Goal: Task Accomplishment & Management: Complete application form

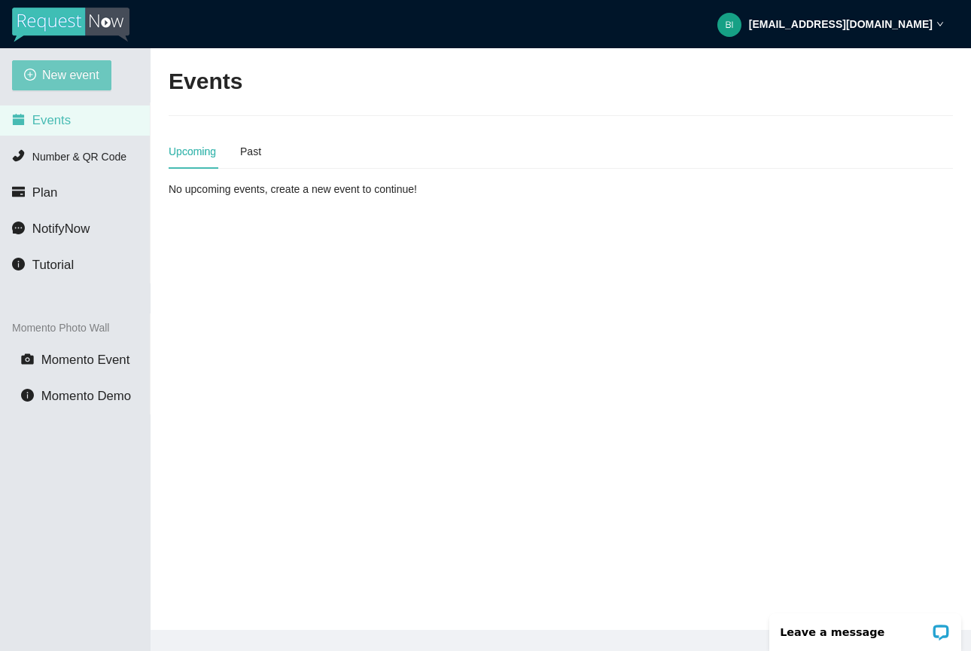
click at [72, 77] on span "New event" at bounding box center [70, 75] width 57 height 19
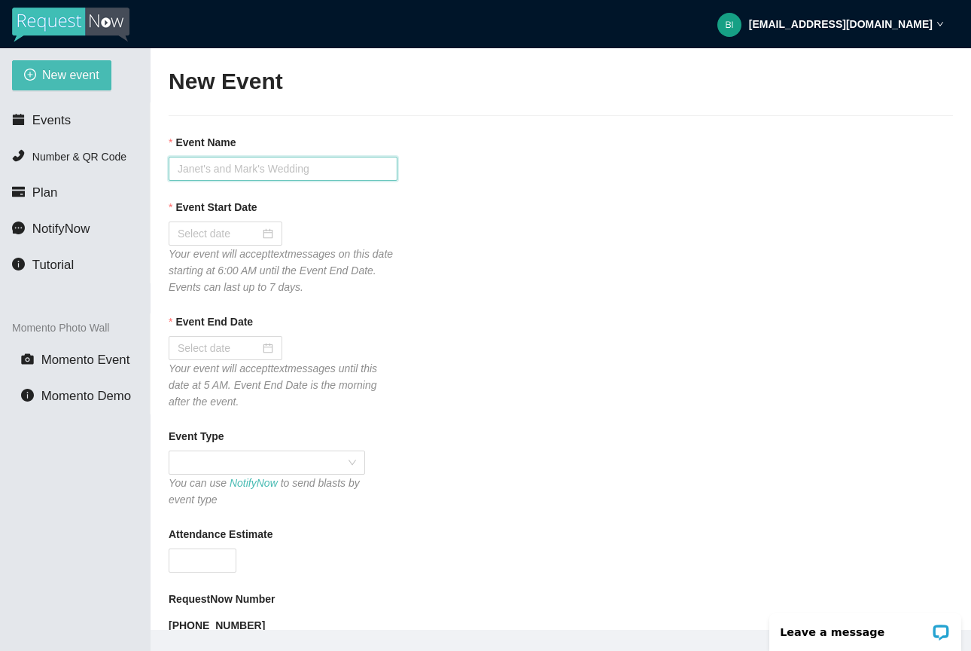
click at [282, 163] on input "Event Name" at bounding box center [283, 169] width 229 height 24
type input "L"
type input "Midland Light The Night"
click at [264, 227] on div at bounding box center [226, 233] width 96 height 17
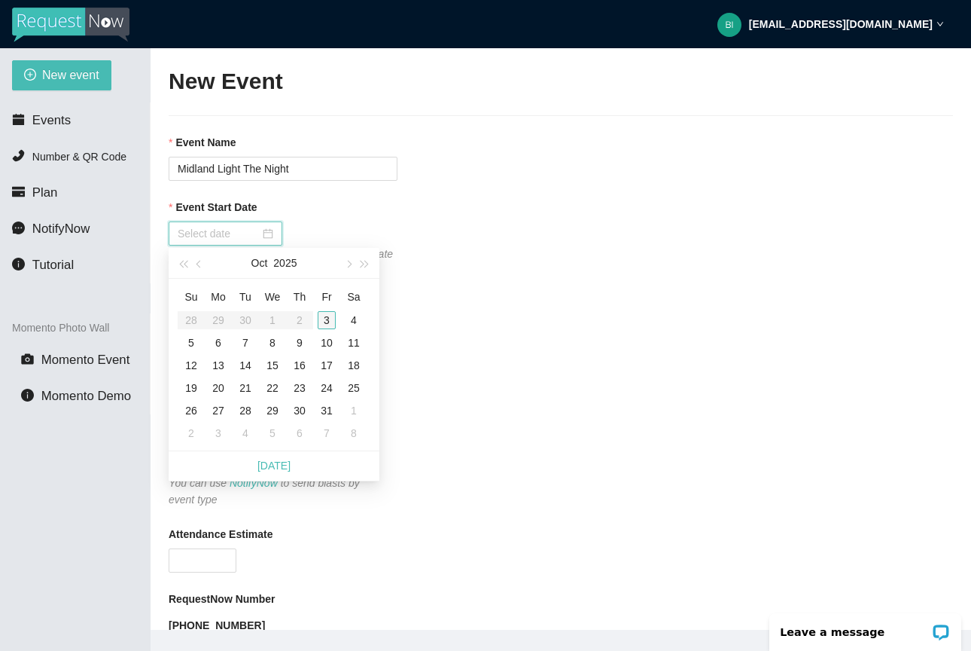
type input "[DATE]"
click at [328, 319] on div "3" at bounding box center [327, 320] width 18 height 18
type input "[DATE]"
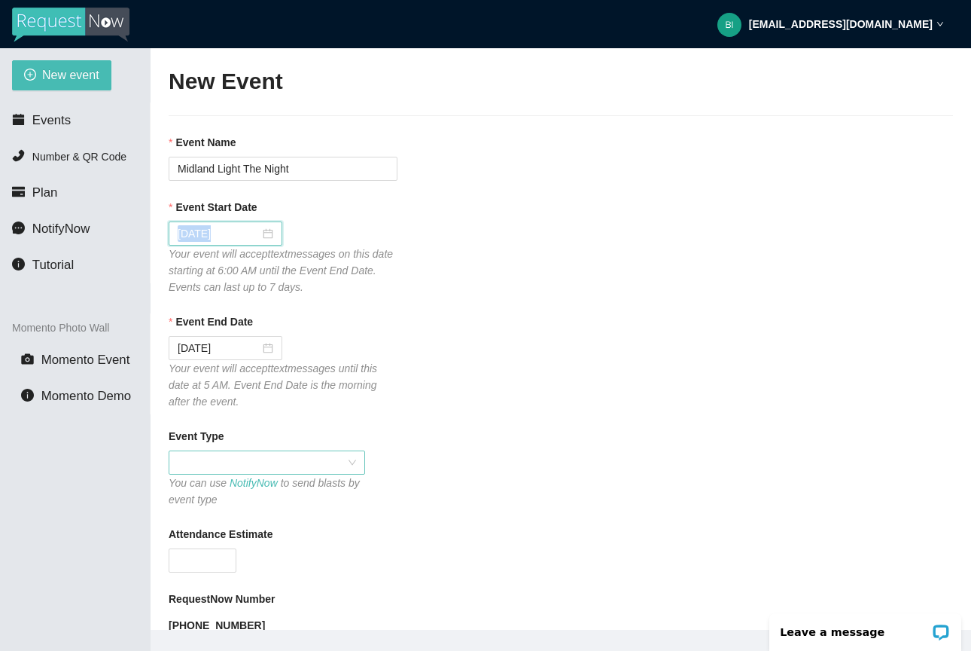
click at [281, 456] on span at bounding box center [267, 462] width 178 height 23
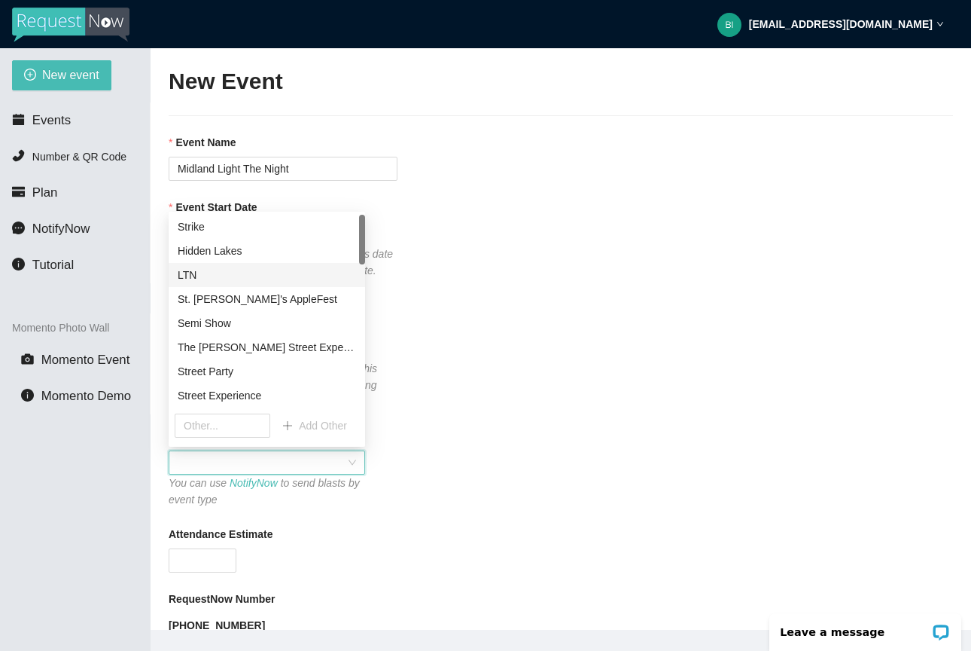
click at [276, 271] on div "LTN" at bounding box center [267, 275] width 178 height 17
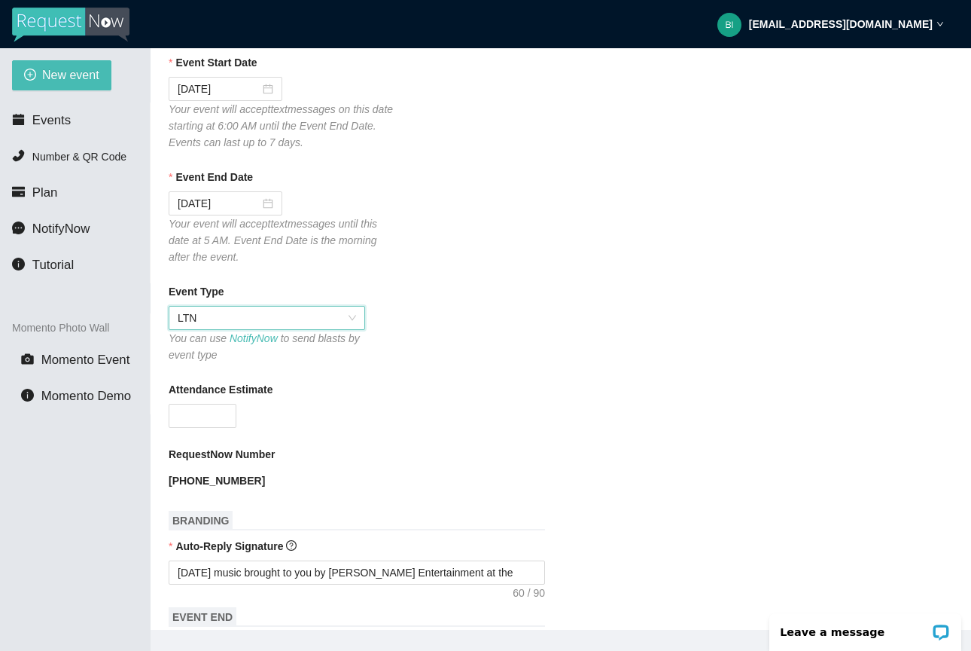
scroll to position [169, 0]
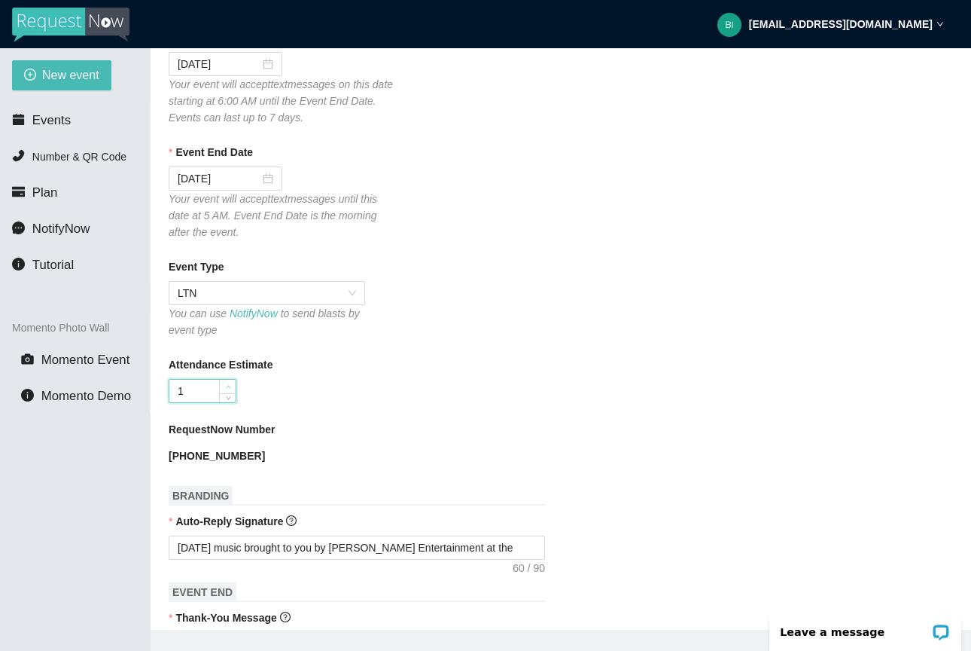
click at [220, 383] on span "Increase Value" at bounding box center [227, 387] width 17 height 14
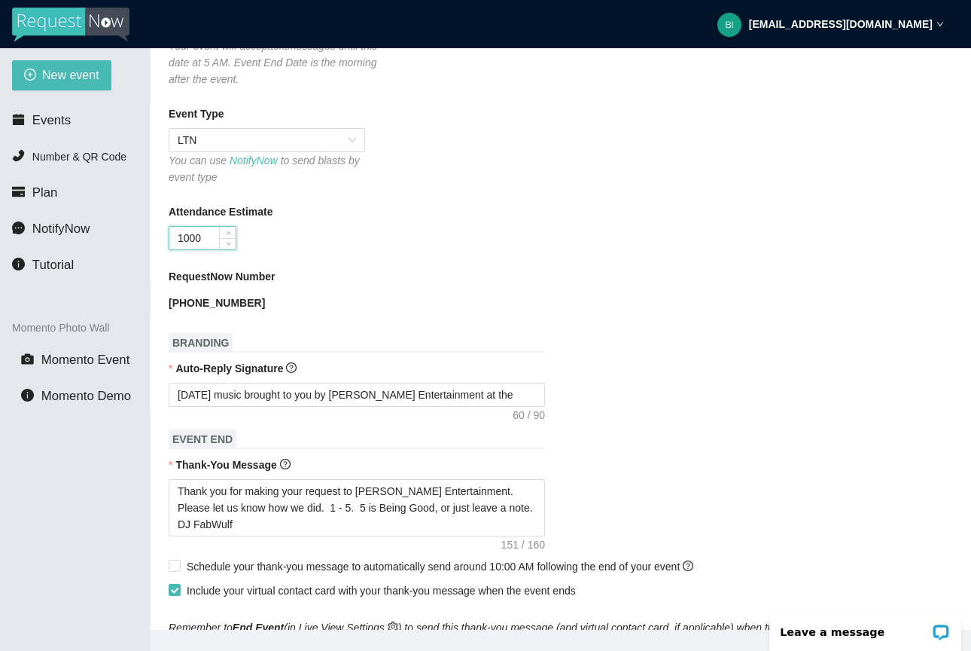
scroll to position [441, 0]
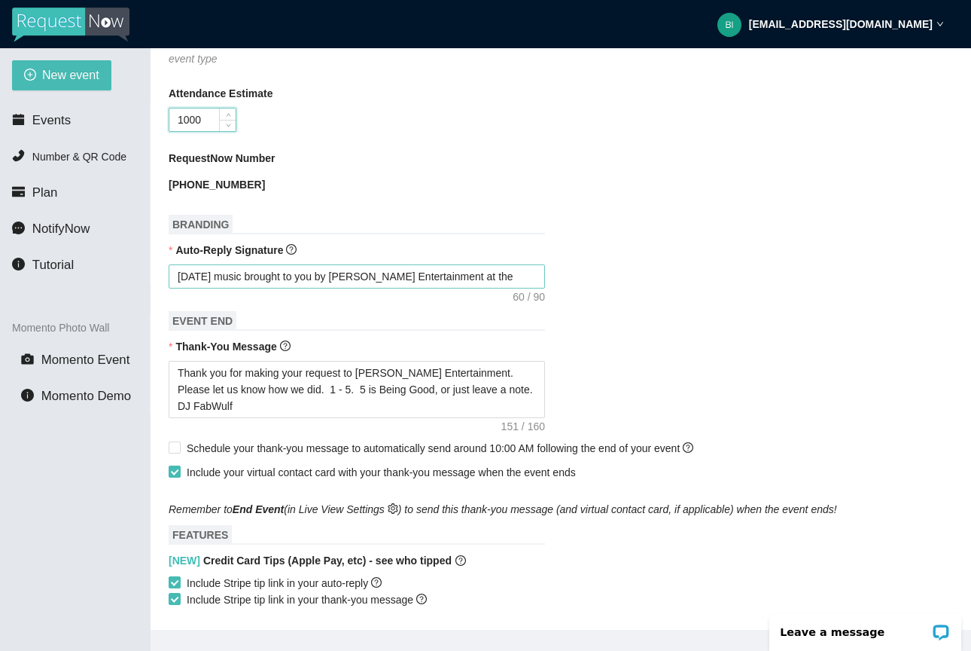
type input "1000"
click at [510, 279] on textarea "[DATE] music brought to you by [PERSON_NAME] Entertainment at the" at bounding box center [357, 276] width 377 height 24
type textarea "[DATE] music brought to you by [PERSON_NAME] Entertainment at th"
type textarea "[DATE] music brought to you by [PERSON_NAME] Entertainment at t"
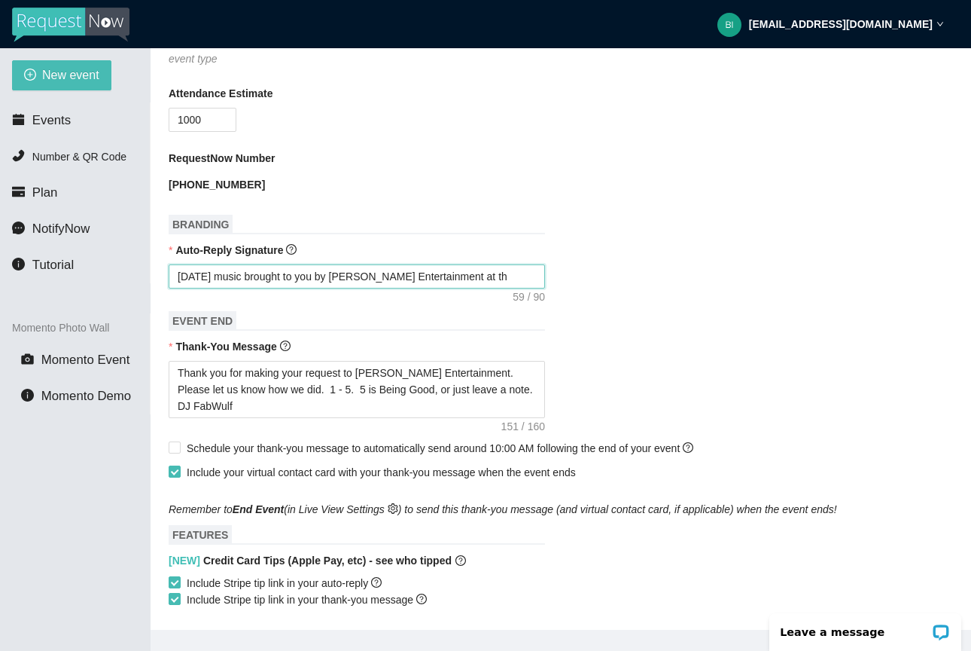
type textarea "[DATE] music brought to you by [PERSON_NAME] Entertainment at t"
type textarea "[DATE] music brought to you by [PERSON_NAME] Entertainment at"
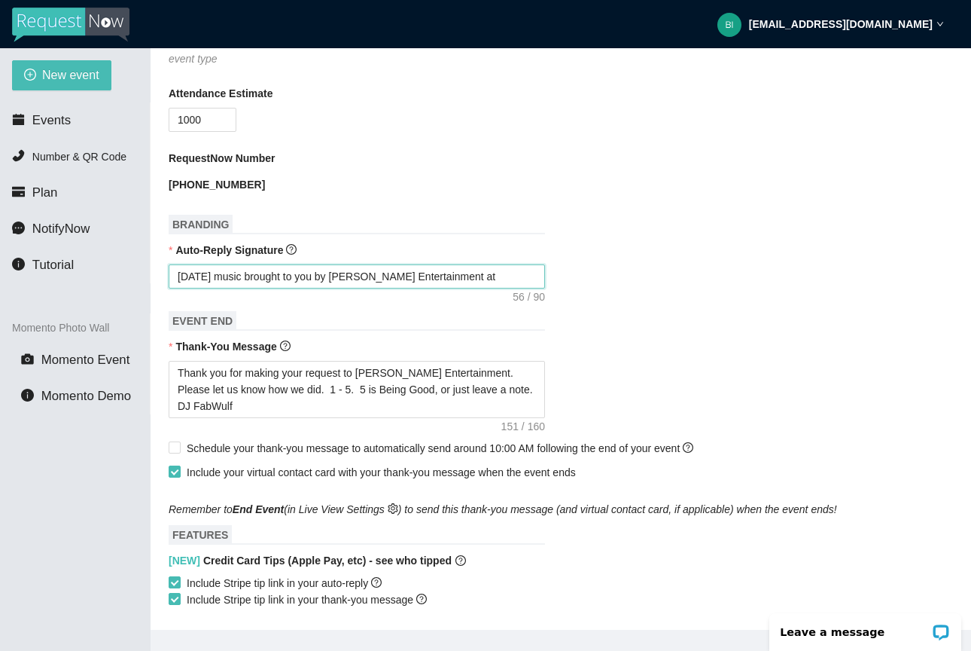
type textarea "[DATE] music brought to you by [PERSON_NAME] Entertainment a"
type textarea "[DATE] music brought to you by [PERSON_NAME] Entertainment"
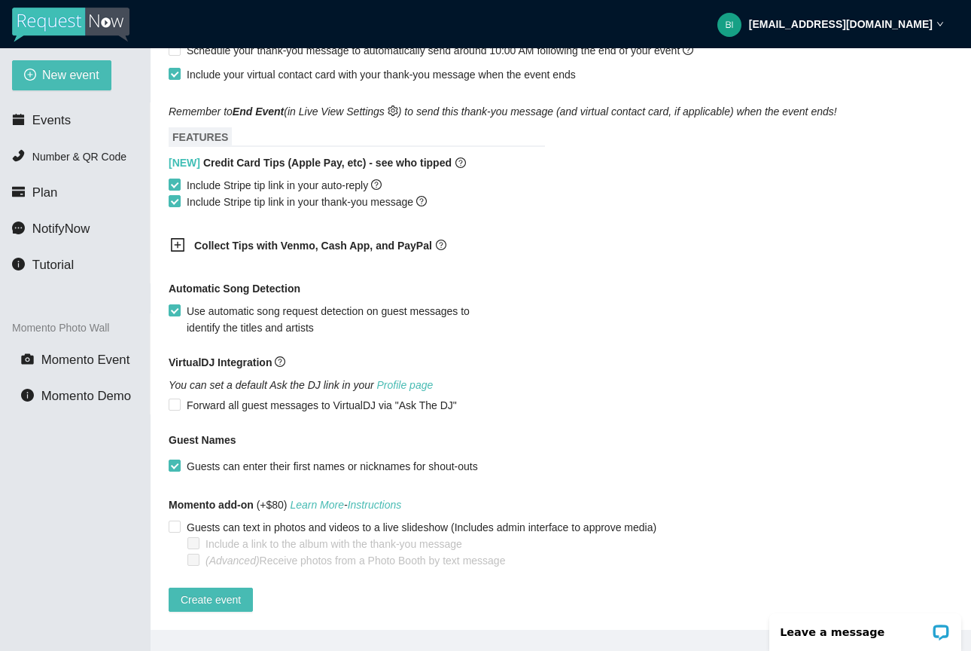
scroll to position [849, 0]
type textarea "[DATE] music brought to you by [PERSON_NAME] Entertainment"
click at [177, 398] on input "Forward all guest messages to VirtualDJ via "Ask The DJ"" at bounding box center [174, 403] width 11 height 11
checkbox input "true"
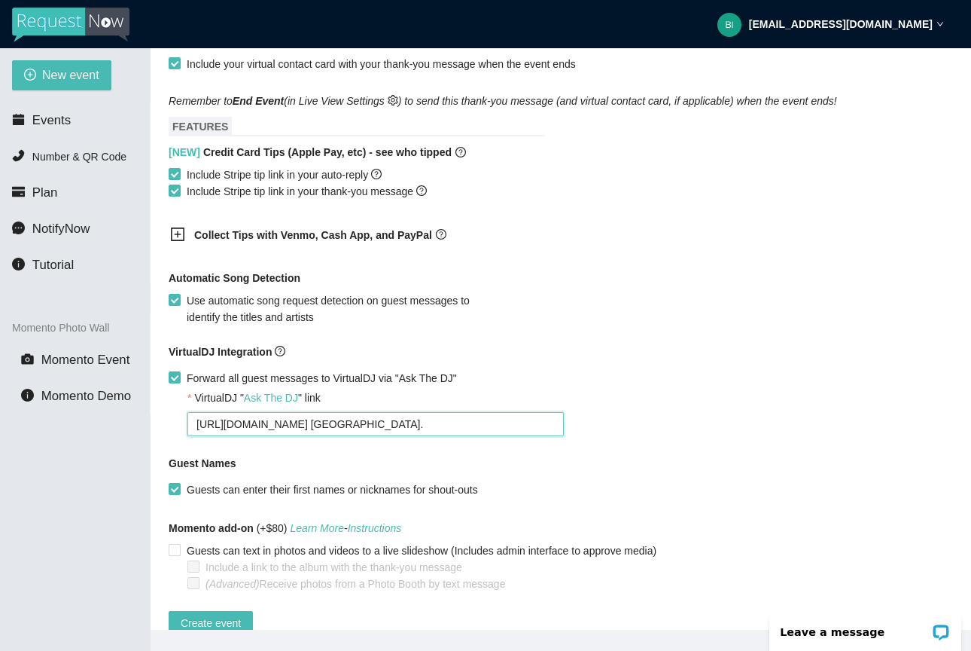
drag, startPoint x: 495, startPoint y: 425, endPoint x: 193, endPoint y: 414, distance: 302.9
click at [193, 414] on textarea "[URL][DOMAIN_NAME] [GEOGRAPHIC_DATA]." at bounding box center [375, 424] width 377 height 24
type textarea "[URL][DOMAIN_NAME]"
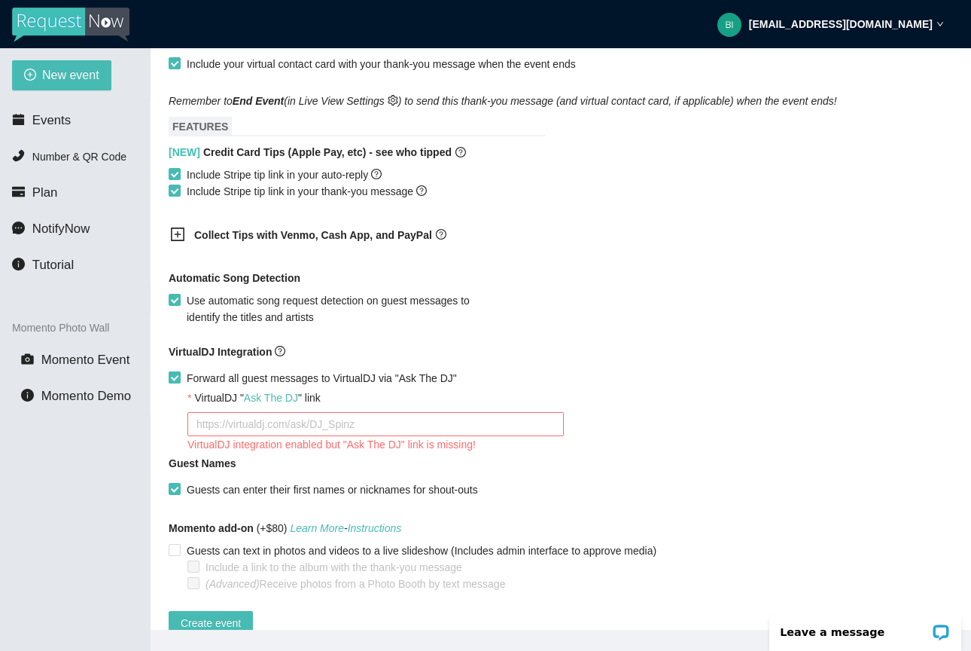
click at [177, 377] on input "Forward all guest messages to VirtualDJ via "Ask The DJ"" at bounding box center [174, 376] width 11 height 11
checkbox input "false"
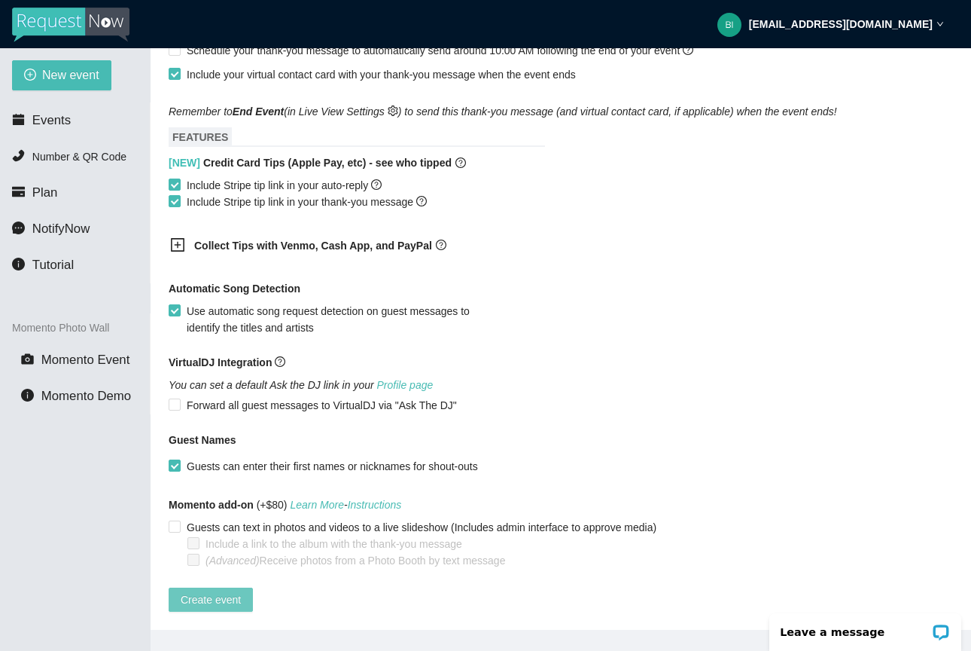
click at [204, 591] on span "Create event" at bounding box center [211, 599] width 60 height 17
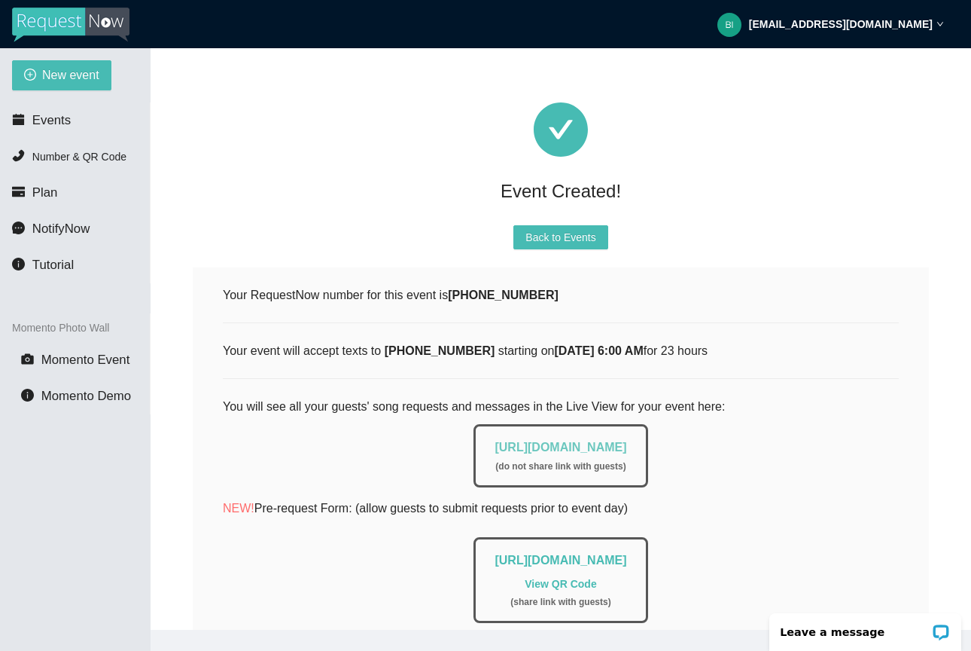
scroll to position [0, 0]
click at [495, 447] on link "[URL][DOMAIN_NAME]" at bounding box center [561, 447] width 132 height 13
